Goal: Use online tool/utility: Use online tool/utility

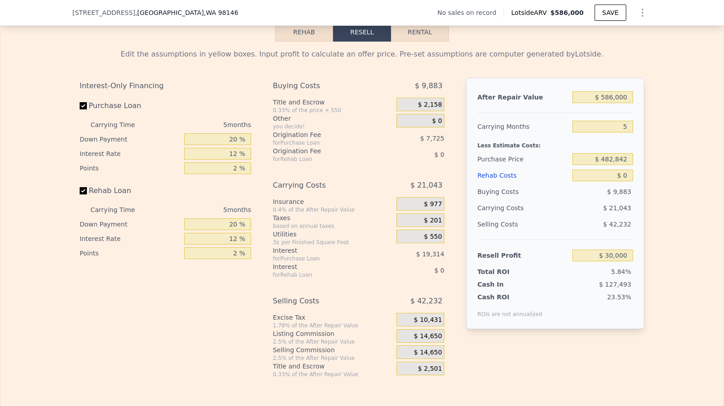
scroll to position [1278, 0]
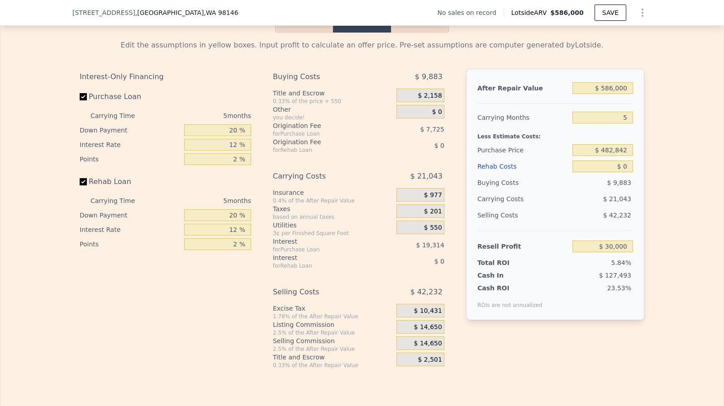
drag, startPoint x: 82, startPoint y: 200, endPoint x: 157, endPoint y: 161, distance: 83.8
click at [82, 190] on label "Rehab Loan" at bounding box center [130, 182] width 101 height 16
click at [82, 186] on input "Rehab Loan" at bounding box center [83, 181] width 7 height 7
checkbox input "false"
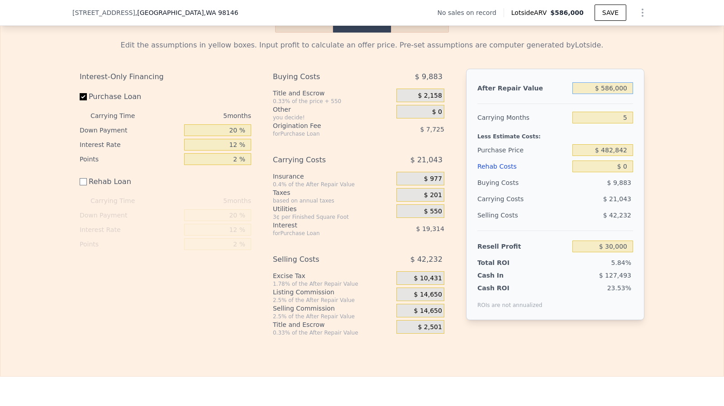
click at [620, 94] on input "$ 586,000" at bounding box center [603, 88] width 61 height 12
type input "$ 2"
type input "-$ 513,339"
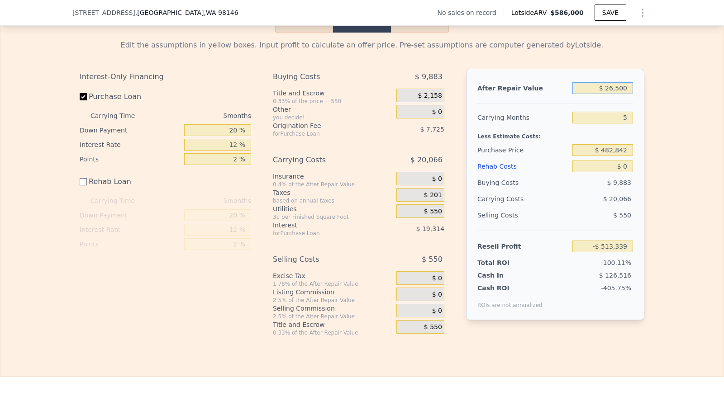
type input "$ 265,000"
type input "-$ 267,632"
type input "$ 265,000"
click at [80, 100] on input "Purchase Loan" at bounding box center [83, 96] width 7 height 7
checkbox input "false"
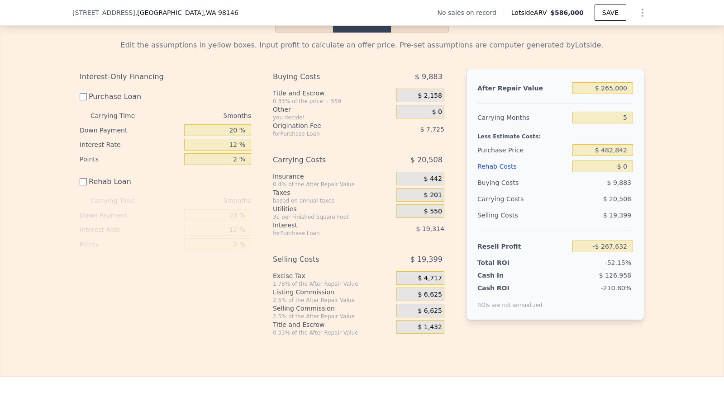
type input "-$ 240,592"
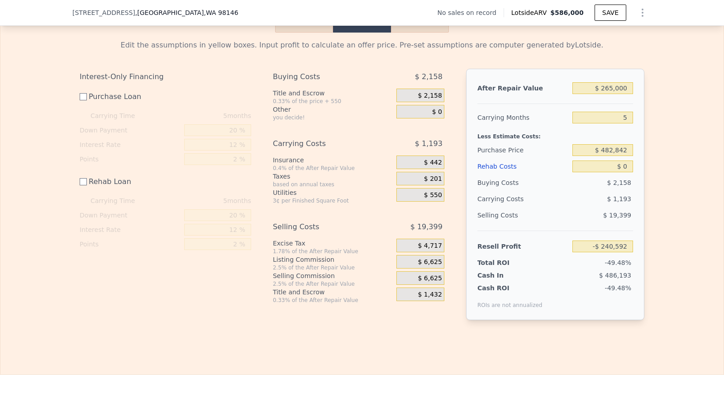
click at [441, 251] on div "$ 4,717" at bounding box center [420, 246] width 48 height 14
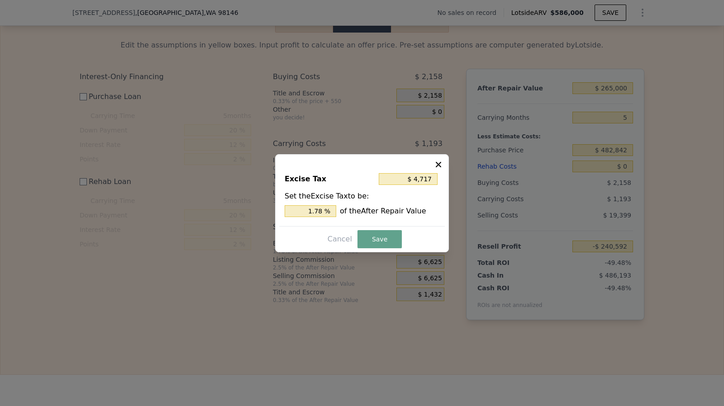
click at [420, 295] on div at bounding box center [362, 203] width 724 height 406
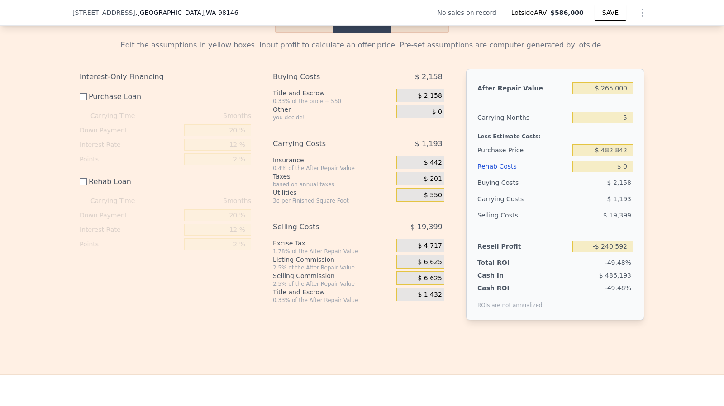
click at [434, 250] on span "$ 4,717" at bounding box center [430, 246] width 24 height 8
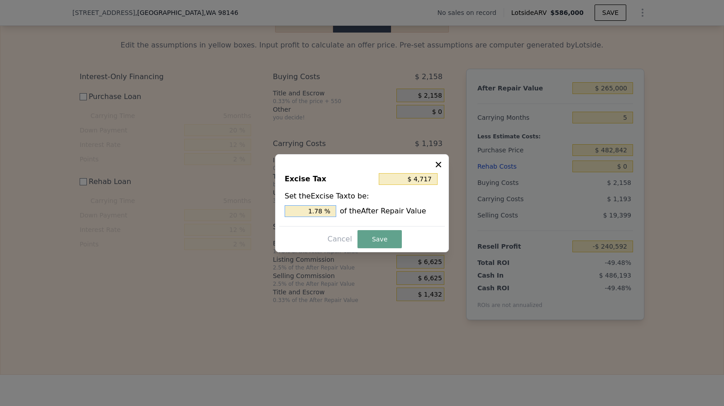
click at [325, 211] on input "1.78 %" at bounding box center [311, 211] width 52 height 12
type input "1.78 %"
type input "$ 4,505"
type input "1.7 %"
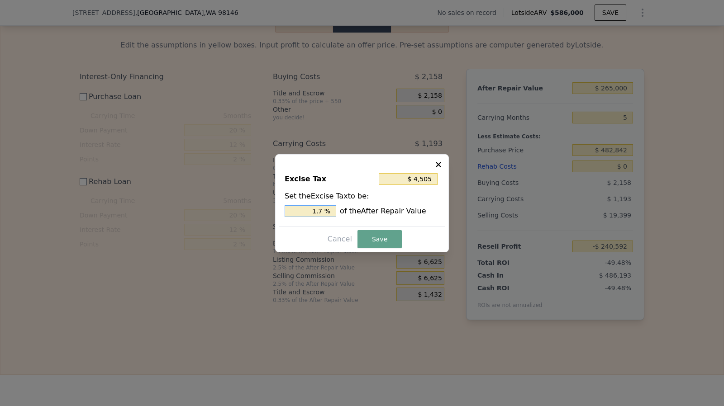
type input "$ 2,650"
type input "1 %"
type input "$ 0"
type input "0 %"
click at [358, 239] on button "Save" at bounding box center [380, 239] width 44 height 18
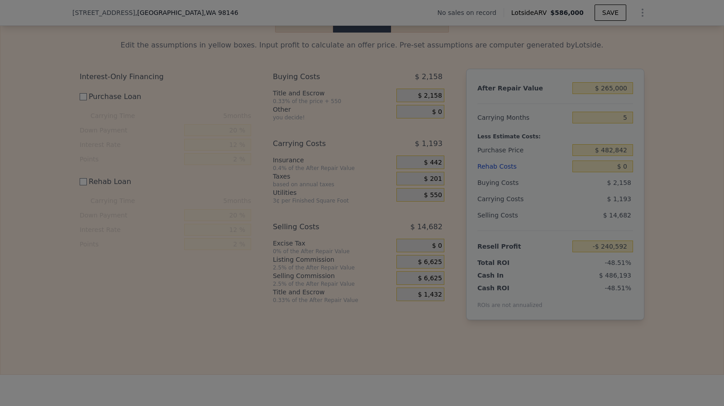
type input "-$ 235,875"
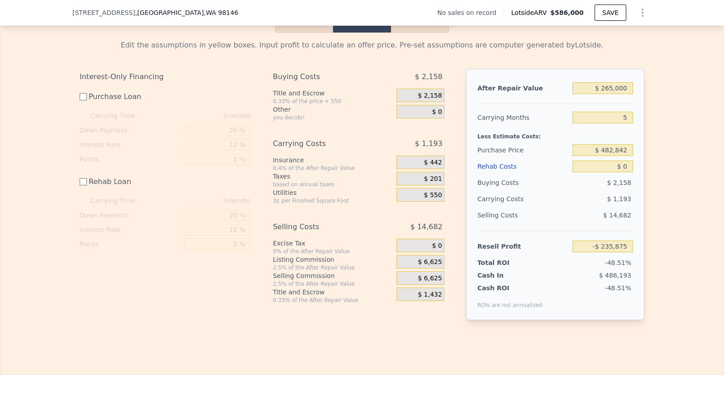
click at [431, 267] on span "$ 6,625" at bounding box center [430, 262] width 24 height 8
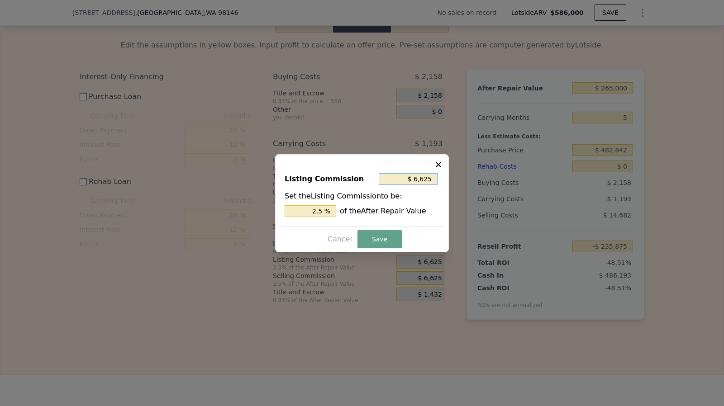
click at [430, 180] on input "$ 6,625" at bounding box center [408, 179] width 59 height 12
type input "$ 5"
type input "0.002 %"
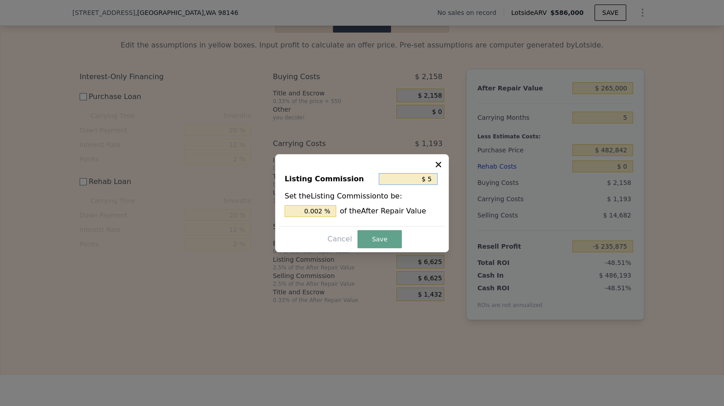
type input "$ 50"
type input "0.019 %"
type input "$ 500"
type input "0.189 %"
type input "$ 5,000"
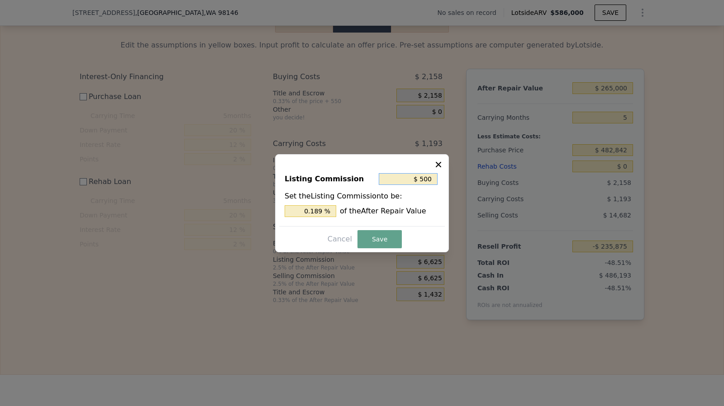
type input "1.887 %"
type input "$ 5,000"
click at [381, 235] on button "Save" at bounding box center [380, 239] width 44 height 18
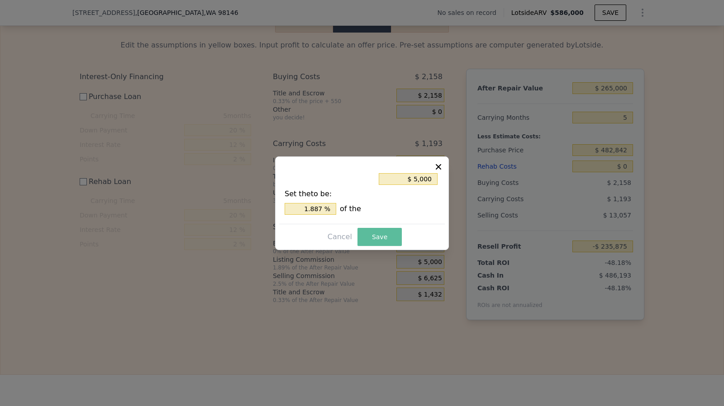
type input "-$ 234,250"
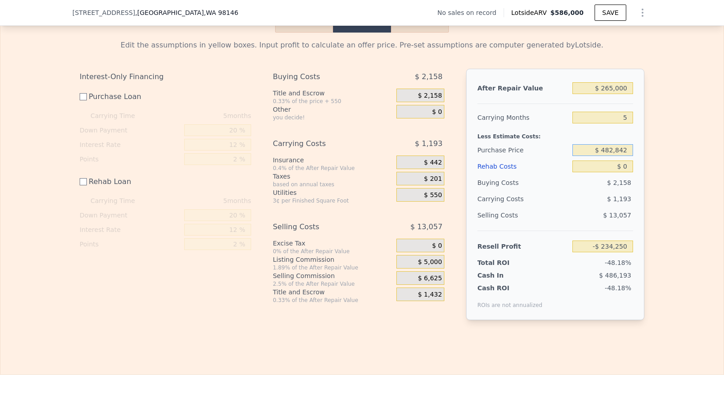
click at [622, 156] on input "$ 482,842" at bounding box center [603, 150] width 61 height 12
type input "$ 12,500"
click at [627, 124] on input "5" at bounding box center [603, 118] width 61 height 12
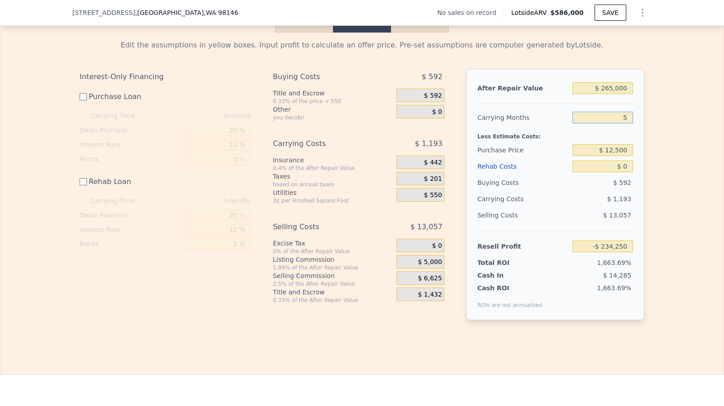
type input "$ 237,658"
click at [616, 94] on input "$ 265,000" at bounding box center [603, 88] width 61 height 12
click at [617, 158] on div "$ 12,500" at bounding box center [603, 150] width 61 height 16
click at [615, 156] on input "$ 12,500" at bounding box center [603, 150] width 61 height 12
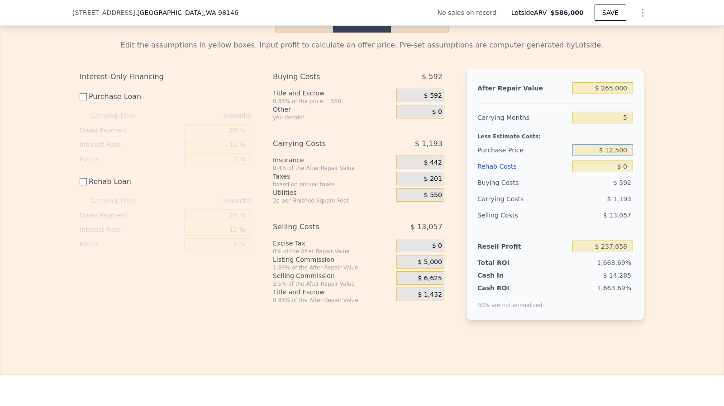
click at [615, 156] on input "$ 12,500" at bounding box center [603, 150] width 61 height 12
type input "$ 185,000"
click at [630, 176] on div "After Repair Value $ 265,000 Carrying Months 5 Less Estimate Costs: Purchase Pr…" at bounding box center [555, 195] width 178 height 252
type input "$ 64,584"
click at [630, 176] on div "After Repair Value $ 265,000 Carrying Months 5 Less Estimate Costs: Purchase Pr…" at bounding box center [555, 195] width 178 height 252
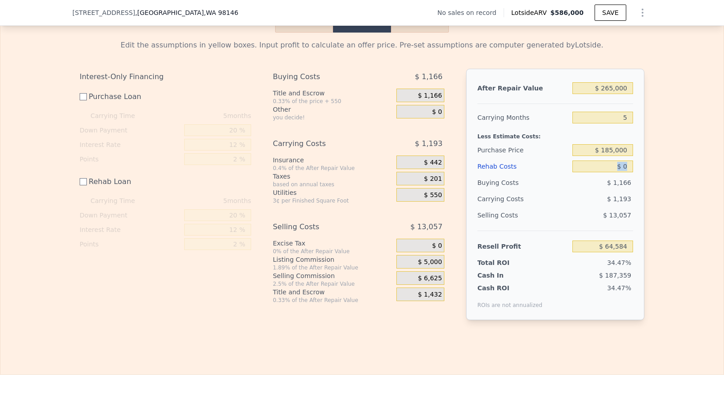
click at [627, 172] on input "$ 0" at bounding box center [603, 167] width 61 height 12
type input "$ 12"
type input "$ 64,572"
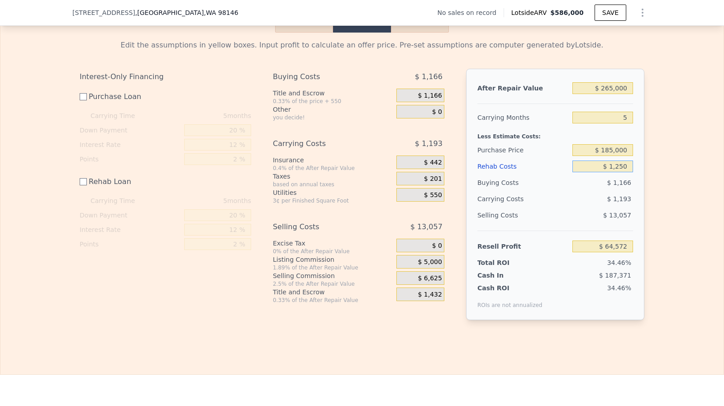
type input "$ 12,500"
type input "$ 52,084"
type input "$ 12,500"
click at [616, 156] on input "$ 185,000" at bounding box center [603, 150] width 61 height 12
